Goal: Task Accomplishment & Management: Use online tool/utility

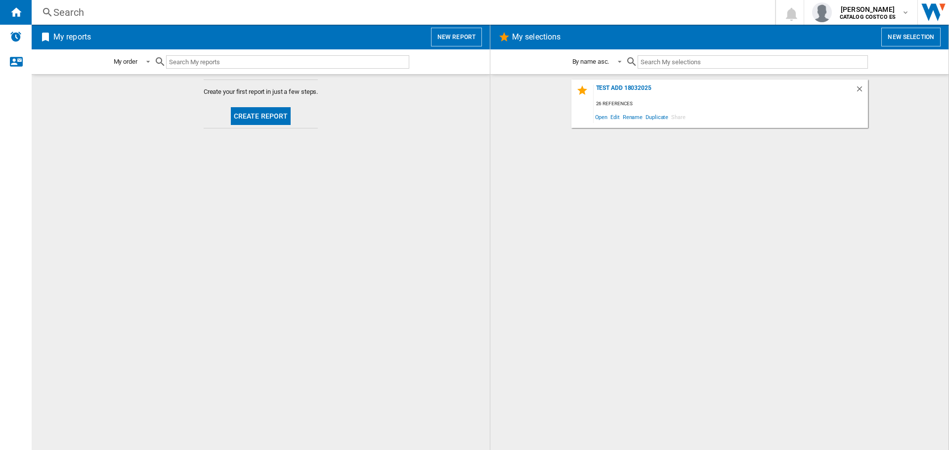
click at [259, 111] on button "Create report" at bounding box center [261, 116] width 60 height 18
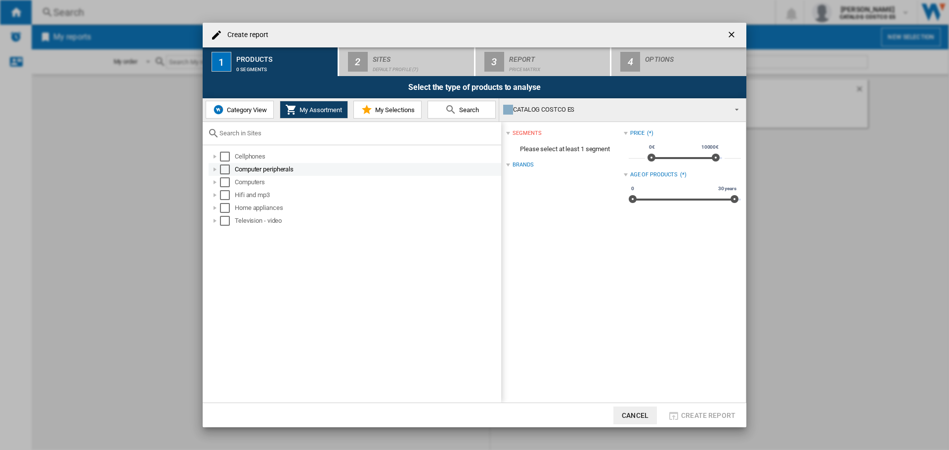
drag, startPoint x: 225, startPoint y: 157, endPoint x: 228, endPoint y: 172, distance: 14.6
click at [225, 158] on div "Select" at bounding box center [225, 157] width 10 height 10
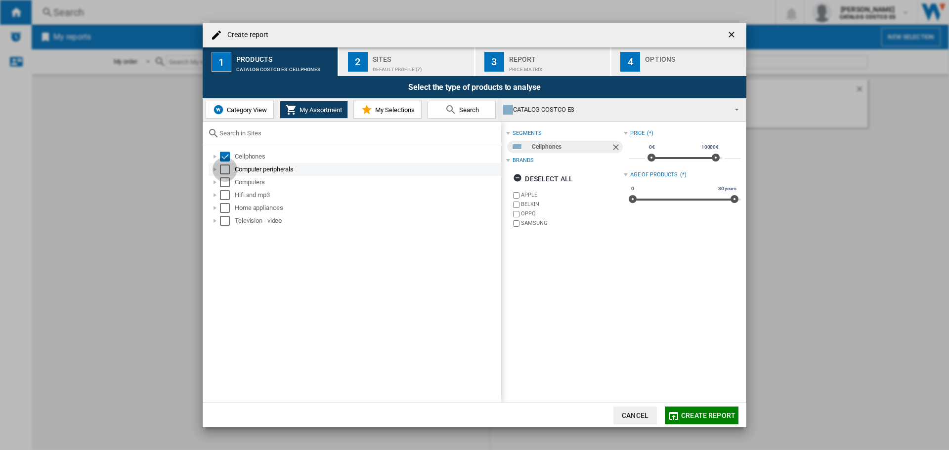
click at [228, 172] on div "Select" at bounding box center [225, 170] width 10 height 10
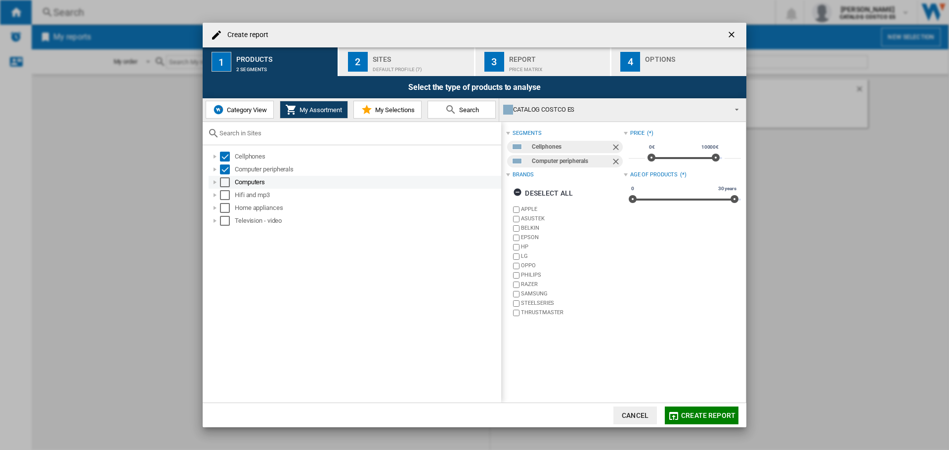
click at [226, 184] on div "Select" at bounding box center [225, 182] width 10 height 10
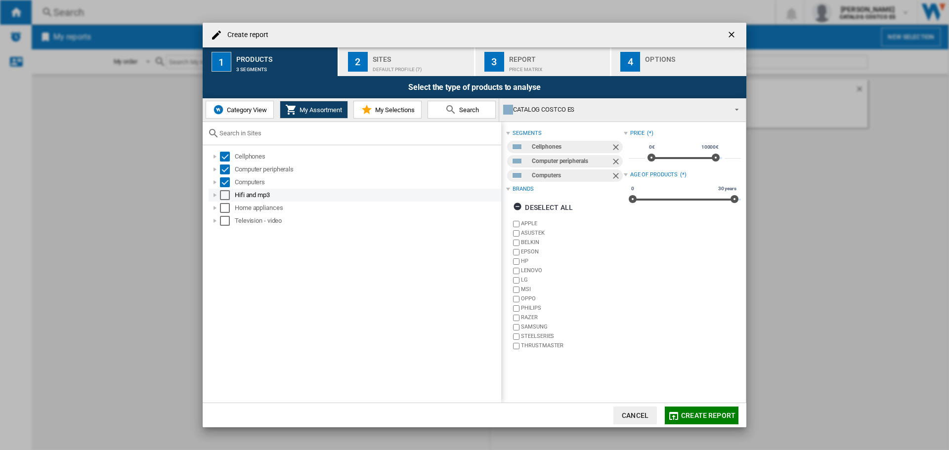
click at [226, 192] on div "Select" at bounding box center [225, 195] width 10 height 10
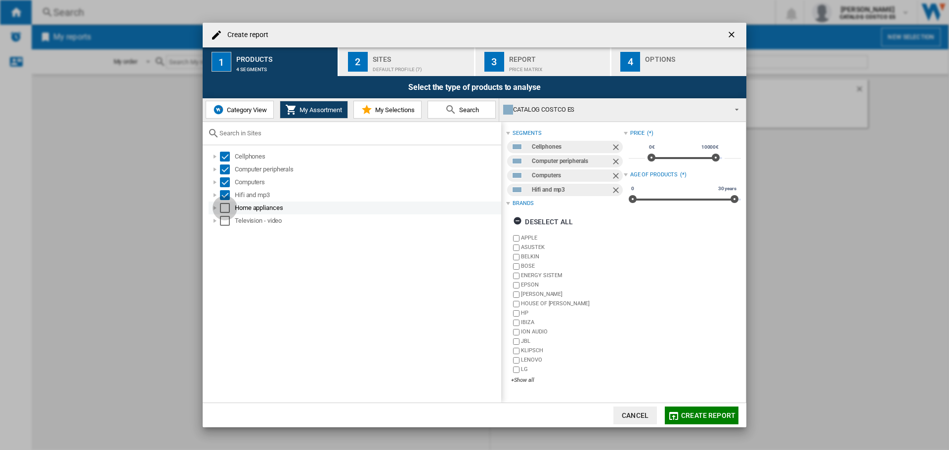
click at [226, 207] on div "Select" at bounding box center [225, 208] width 10 height 10
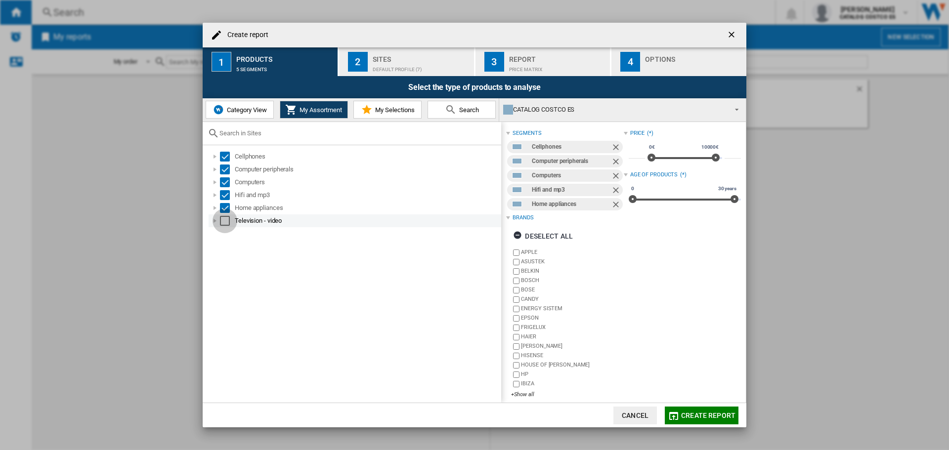
click at [226, 217] on div "Select" at bounding box center [225, 221] width 10 height 10
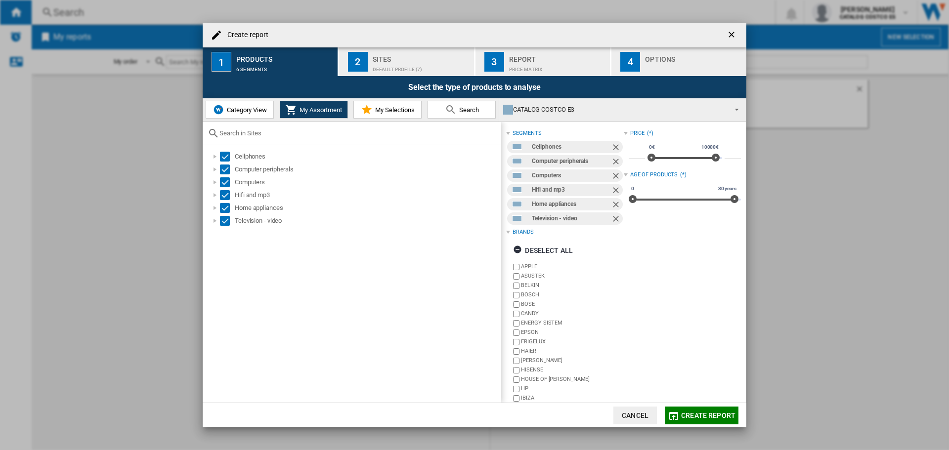
click at [396, 65] on div "Default profile (7)" at bounding box center [421, 67] width 97 height 10
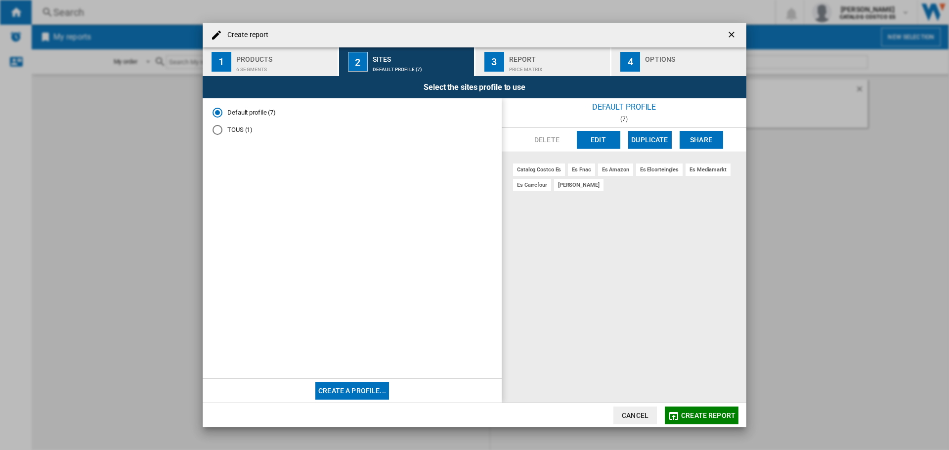
click at [674, 65] on div "button" at bounding box center [693, 67] width 97 height 10
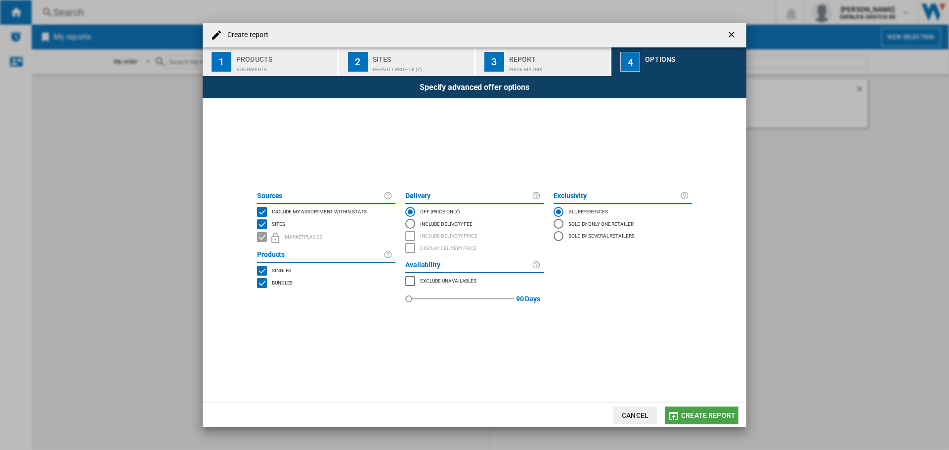
click at [713, 411] on button "Create report" at bounding box center [702, 416] width 74 height 18
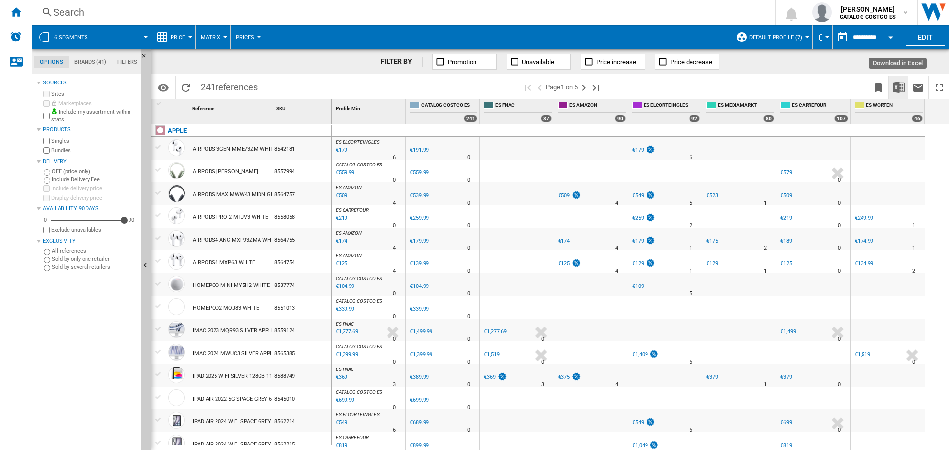
click at [898, 88] on img "Download in Excel" at bounding box center [899, 88] width 12 height 12
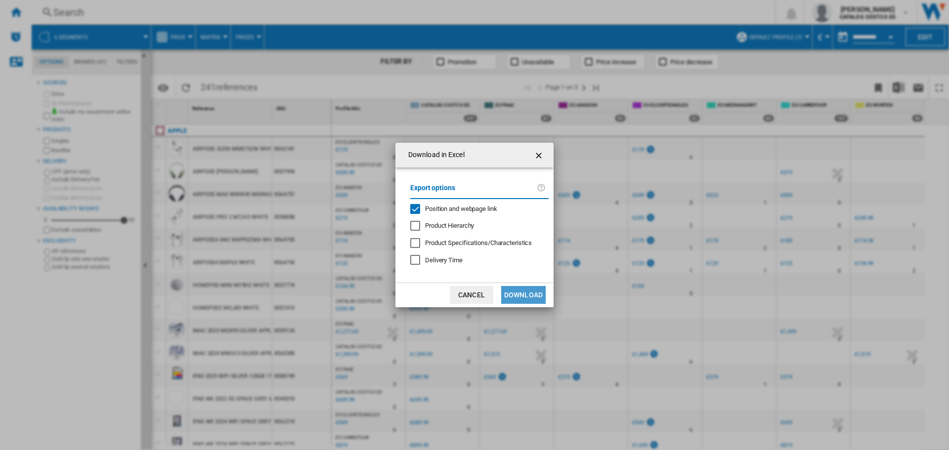
click at [529, 289] on button "Download" at bounding box center [523, 295] width 44 height 18
